Goal: Task Accomplishment & Management: Manage account settings

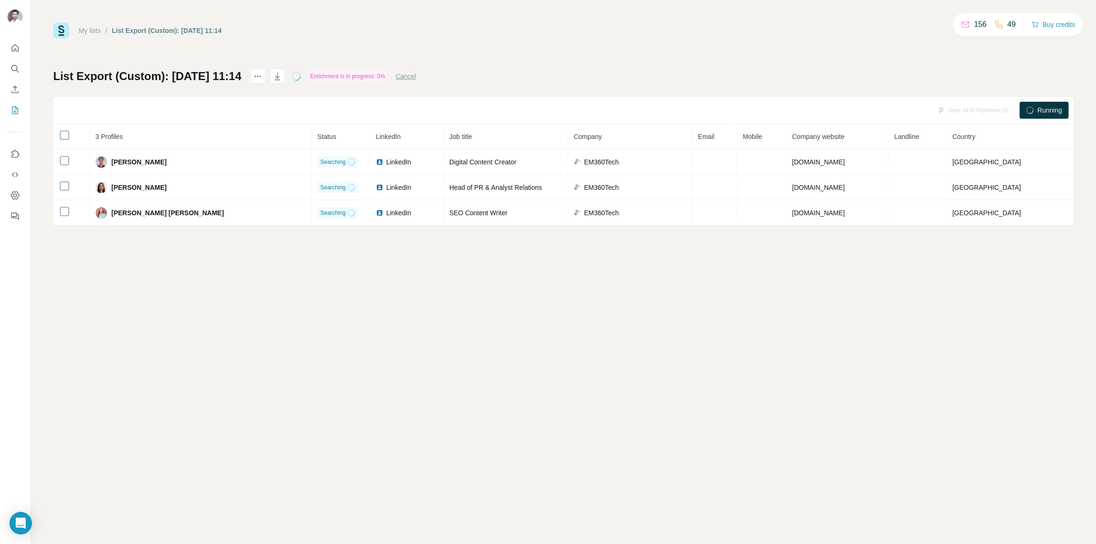
click at [617, 414] on div "My lists / List Export (Custom): 22/09/2025 11:14 156 49 Buy credits List Expor…" at bounding box center [564, 272] width 1066 height 544
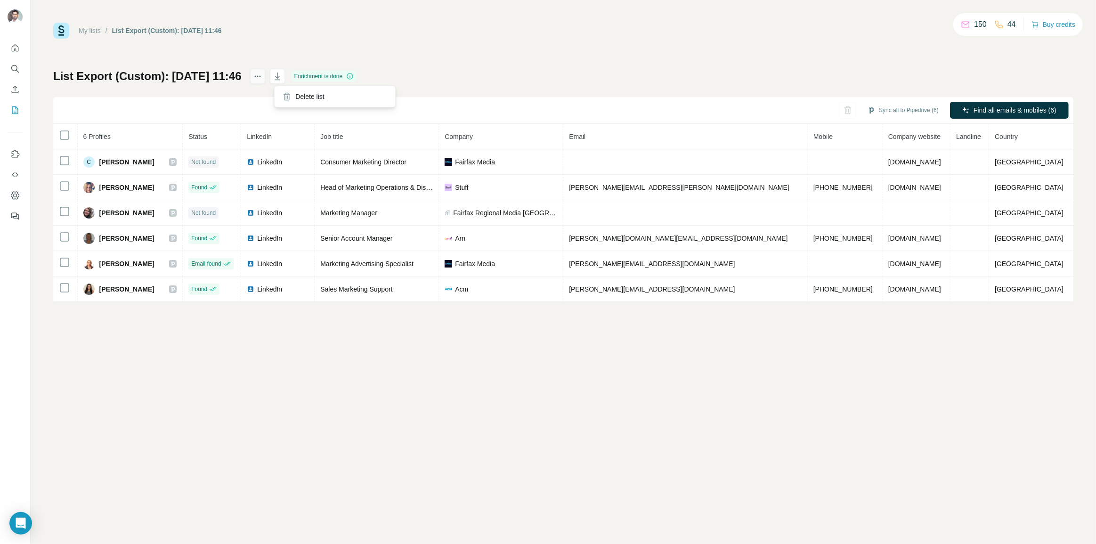
click at [262, 77] on icon "actions" at bounding box center [257, 76] width 9 height 9
click at [875, 109] on button "Sync all to Pipedrive (6)" at bounding box center [903, 110] width 84 height 14
click at [786, 109] on div "Sync all to Pipedrive (6) Find all emails & mobiles (6)" at bounding box center [563, 110] width 1020 height 27
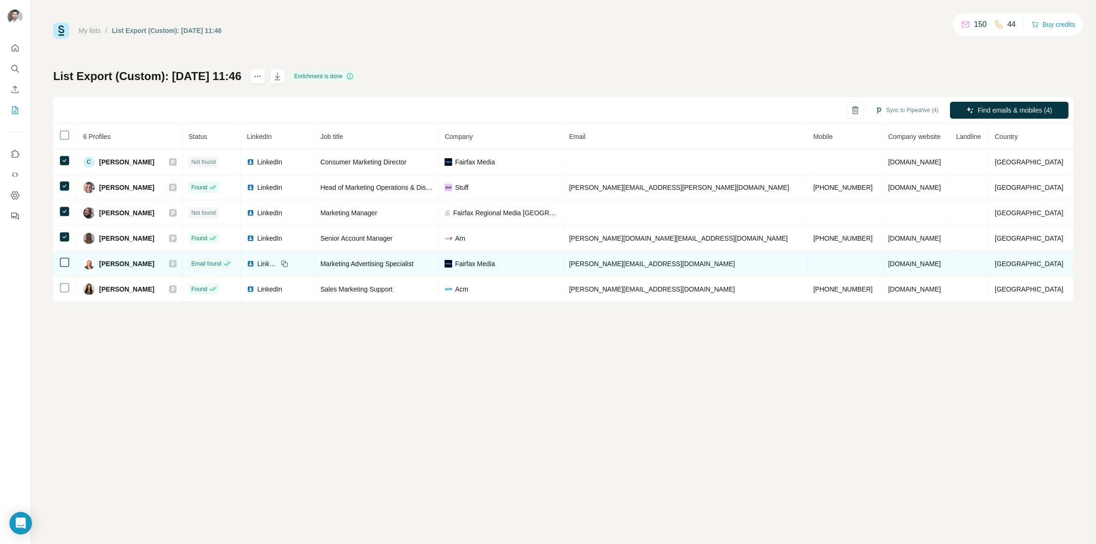
click at [65, 273] on td at bounding box center [65, 263] width 24 height 25
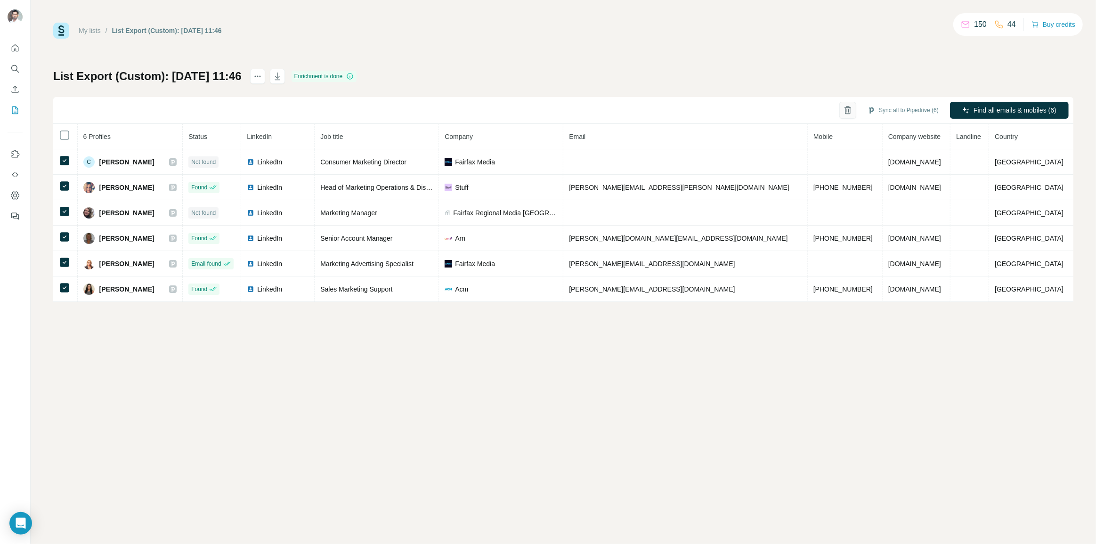
click at [848, 106] on icon "button" at bounding box center [847, 110] width 9 height 9
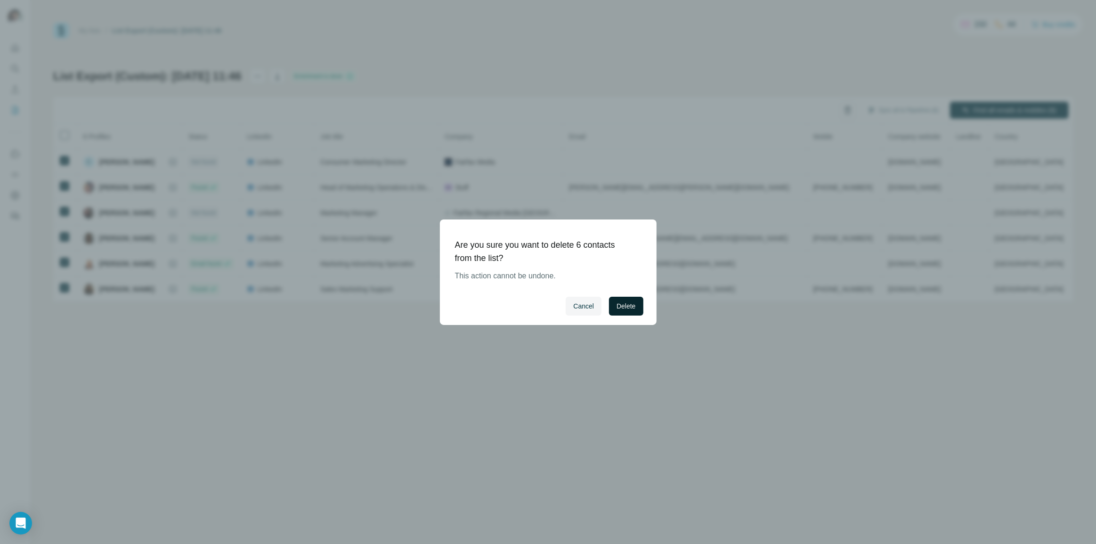
click at [629, 308] on span "Delete" at bounding box center [626, 306] width 19 height 9
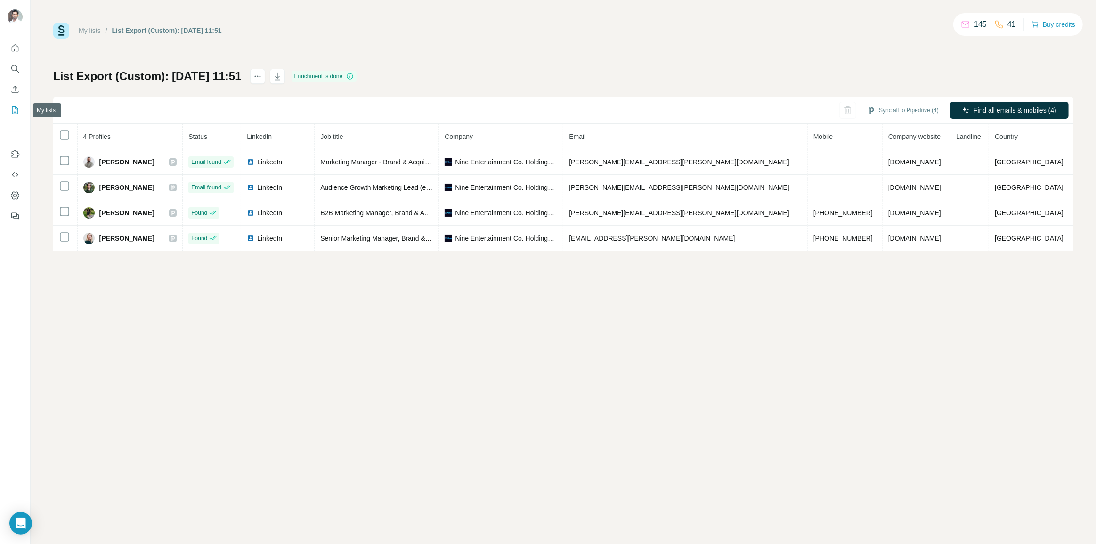
click at [10, 106] on icon "My lists" at bounding box center [14, 110] width 9 height 9
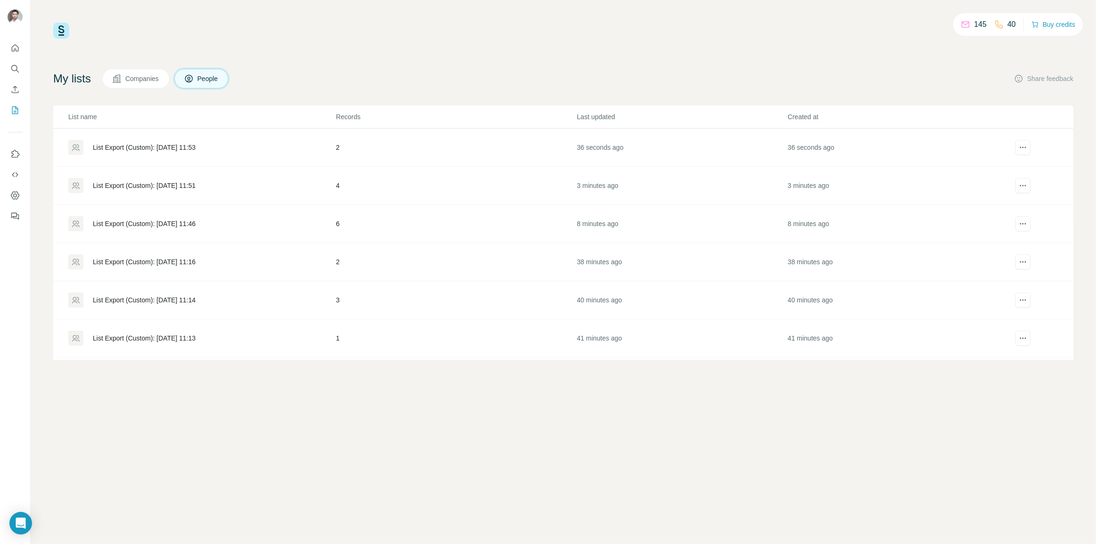
click at [184, 151] on div "List Export (Custom): [DATE] 11:53" at bounding box center [144, 147] width 103 height 9
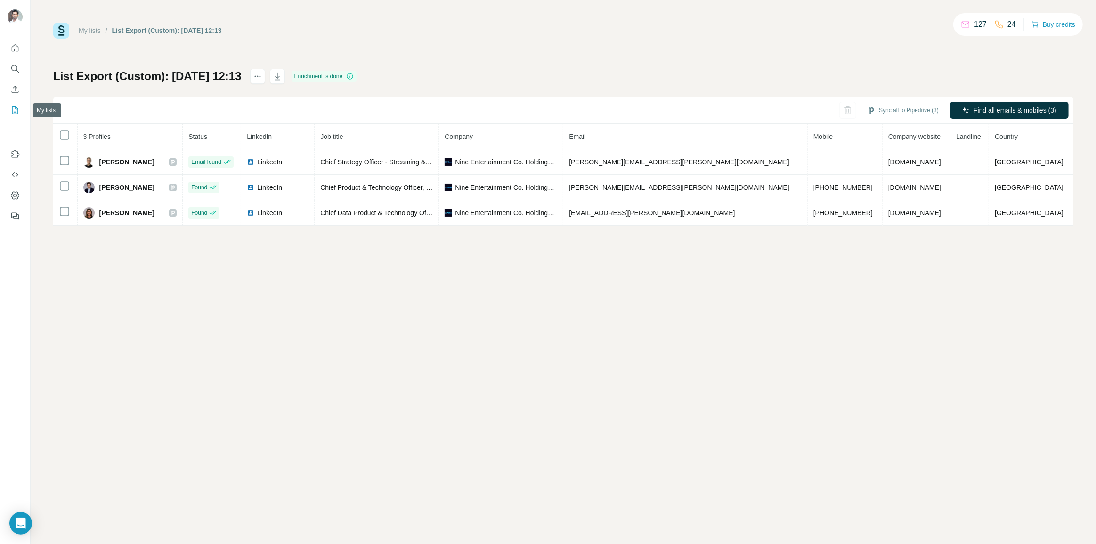
click at [18, 106] on icon "My lists" at bounding box center [14, 110] width 9 height 9
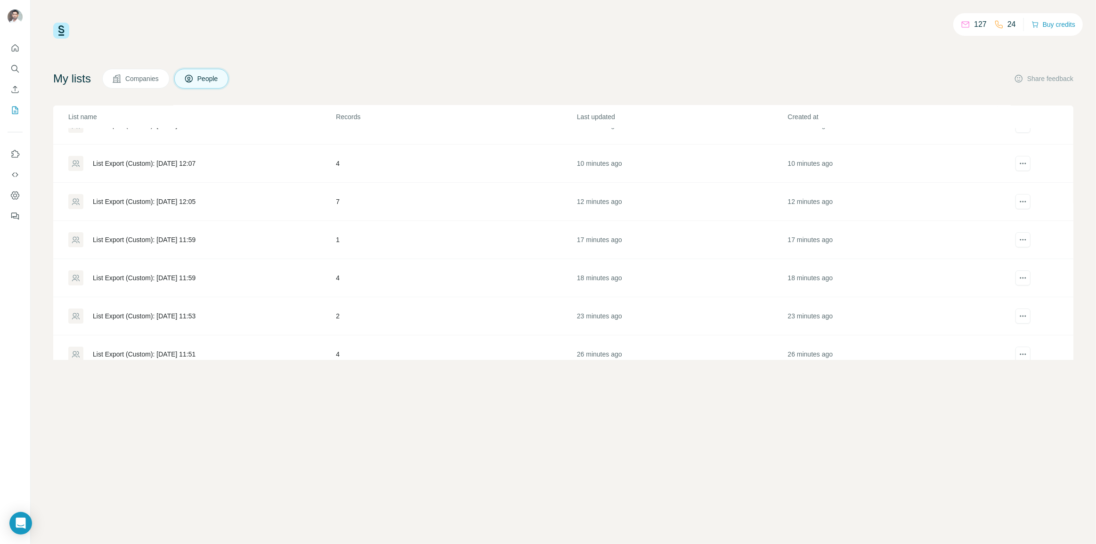
scroll to position [42, 0]
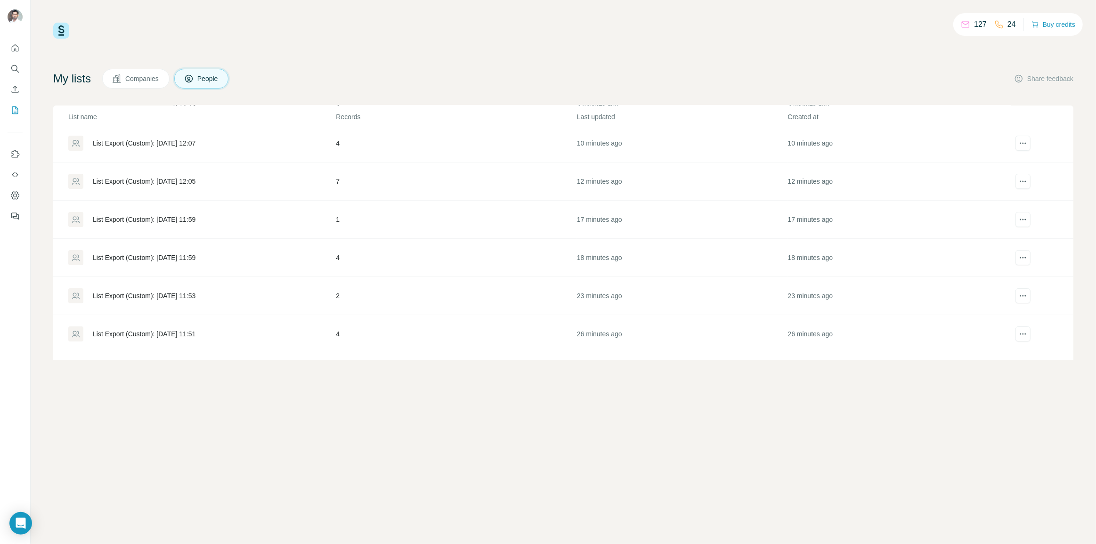
click at [193, 329] on div "List Export (Custom): [DATE] 11:51" at bounding box center [144, 333] width 103 height 9
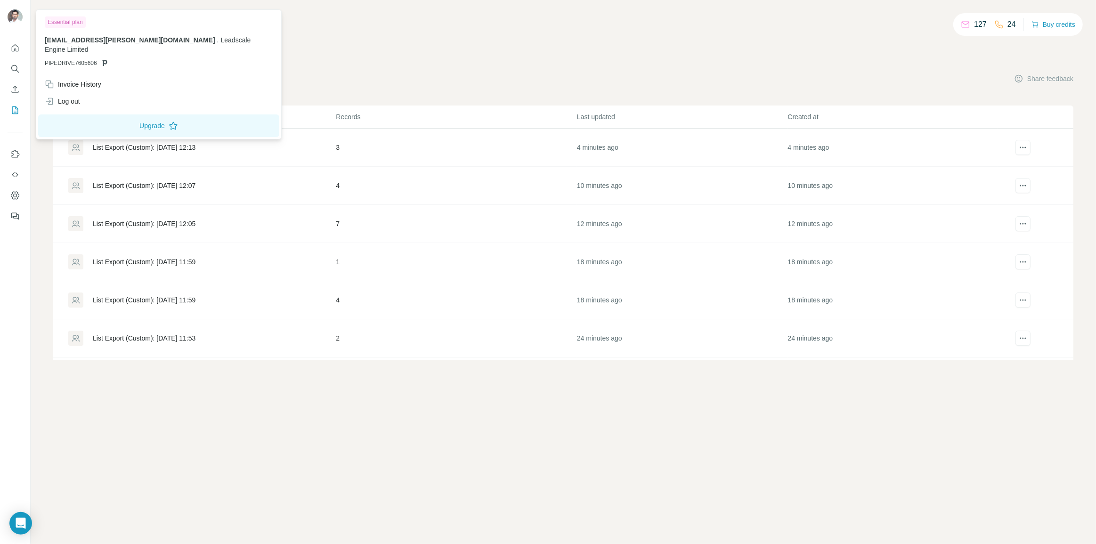
click at [188, 302] on div "List Export (Custom): [DATE] 11:59" at bounding box center [144, 299] width 103 height 9
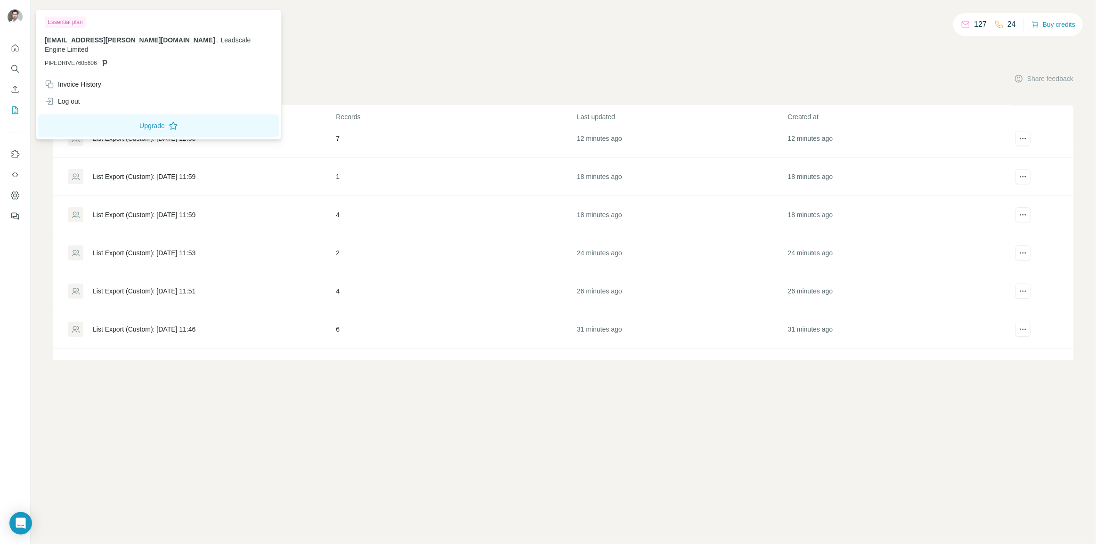
click at [146, 284] on div "List Export (Custom): [DATE] 11:51" at bounding box center [201, 291] width 267 height 15
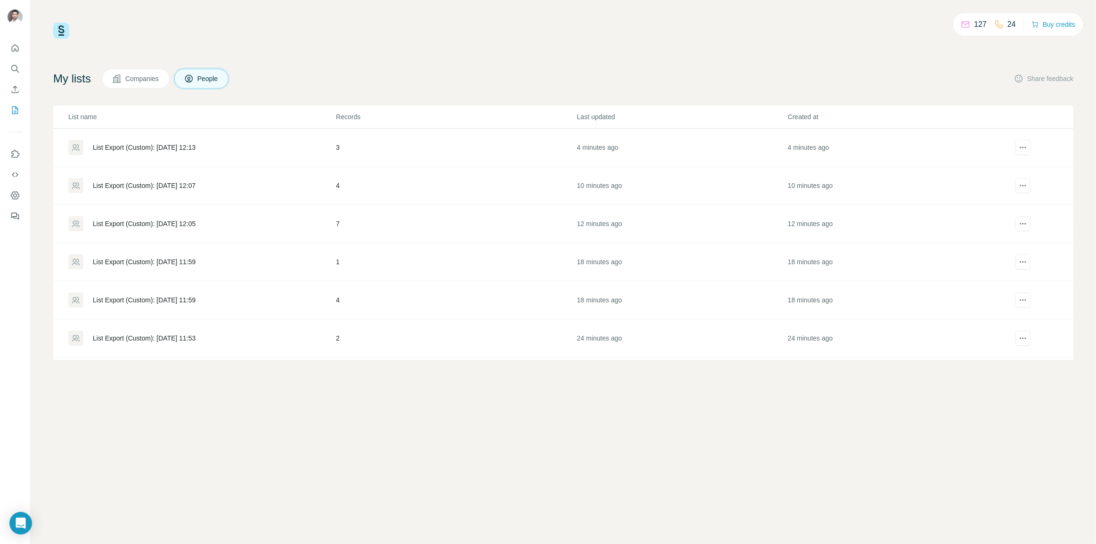
click at [136, 331] on div "List Export (Custom): [DATE] 11:53" at bounding box center [201, 338] width 267 height 15
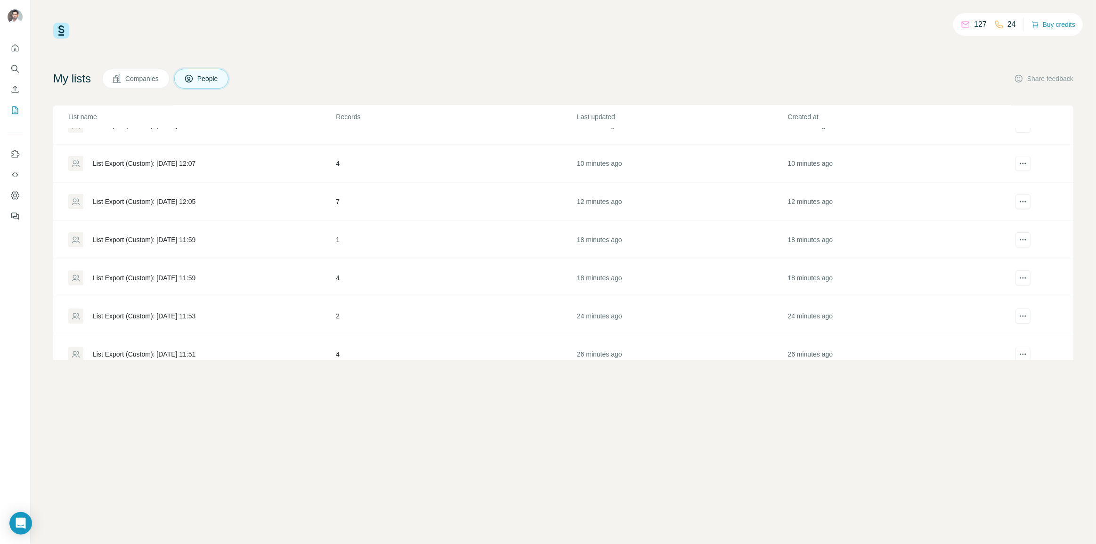
scroll to position [85, 0]
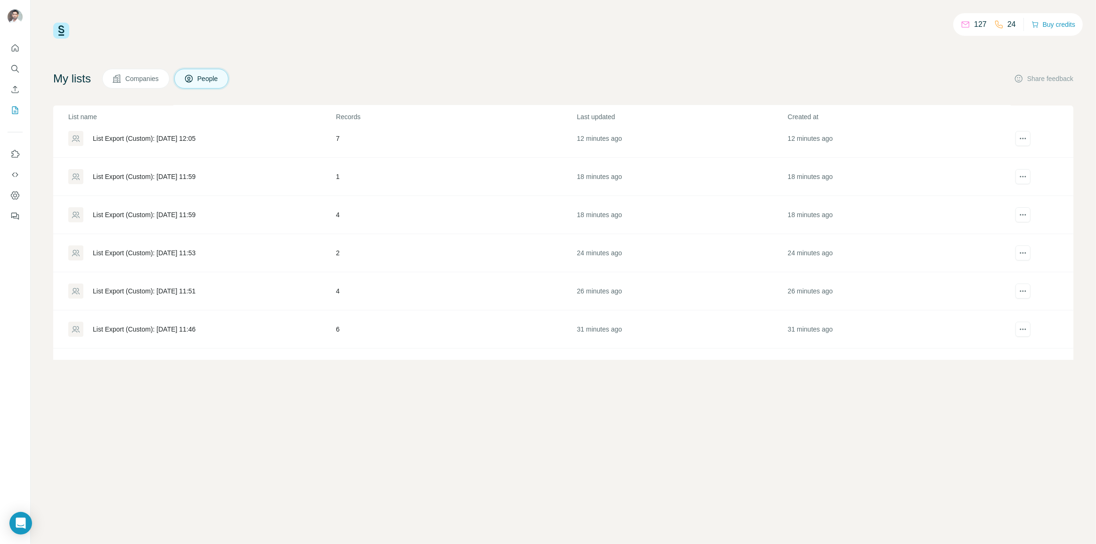
click at [196, 293] on div "List Export (Custom): [DATE] 11:51" at bounding box center [144, 290] width 103 height 9
click at [191, 285] on div "List Export (Custom): [DATE] 11:46" at bounding box center [144, 286] width 103 height 9
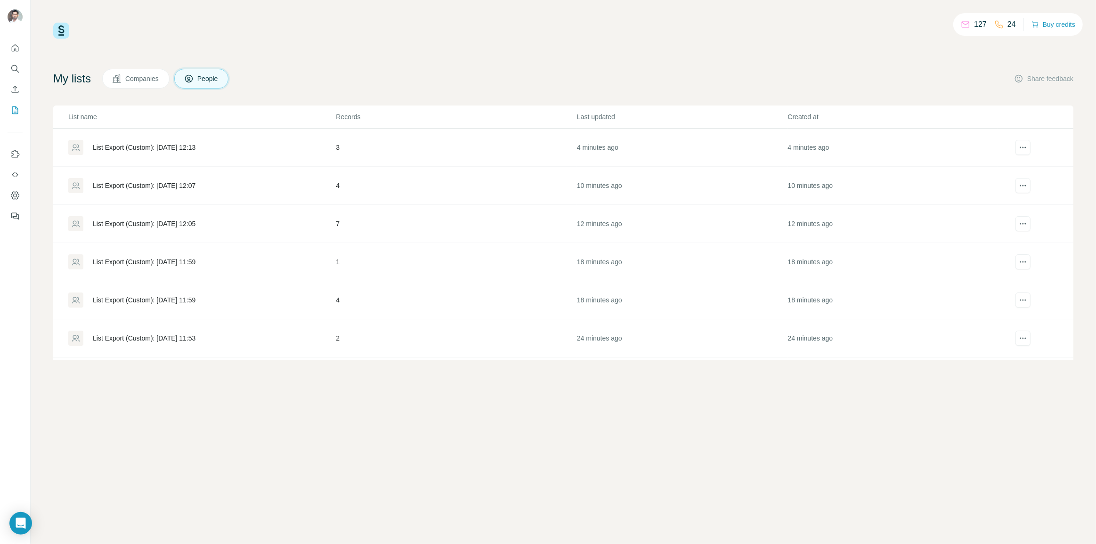
click at [169, 341] on div "List Export (Custom): [DATE] 11:53" at bounding box center [144, 338] width 103 height 9
